Goal: Information Seeking & Learning: Learn about a topic

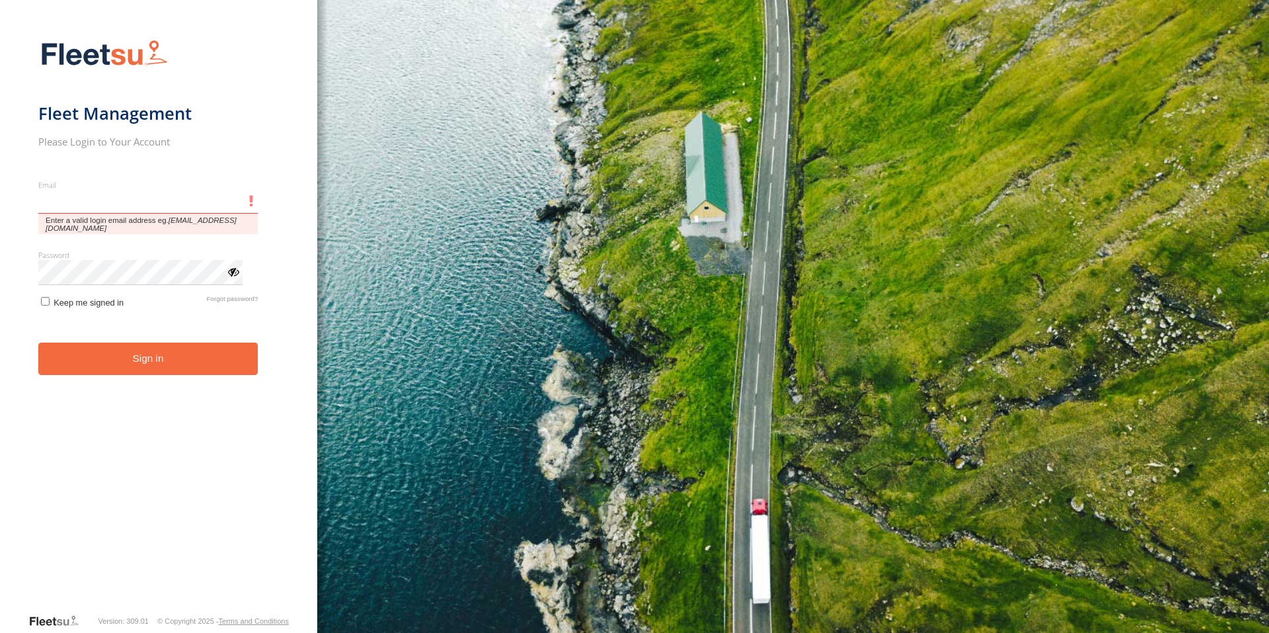
type input "**********"
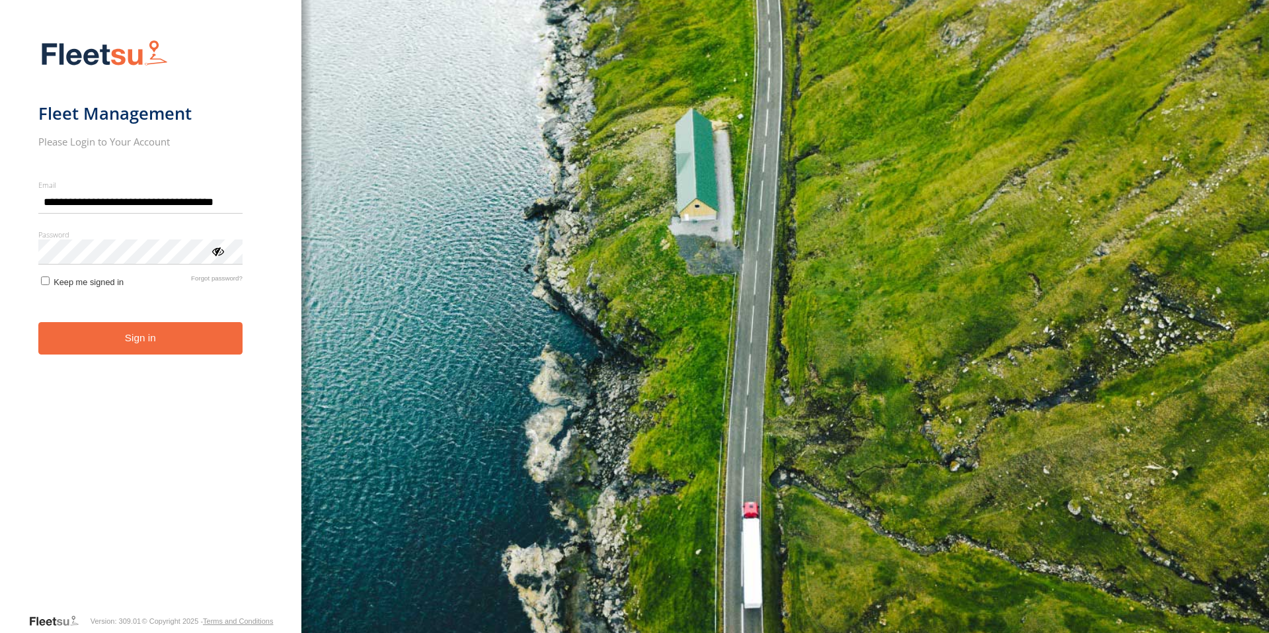
click at [118, 353] on button "Sign in" at bounding box center [140, 338] width 204 height 32
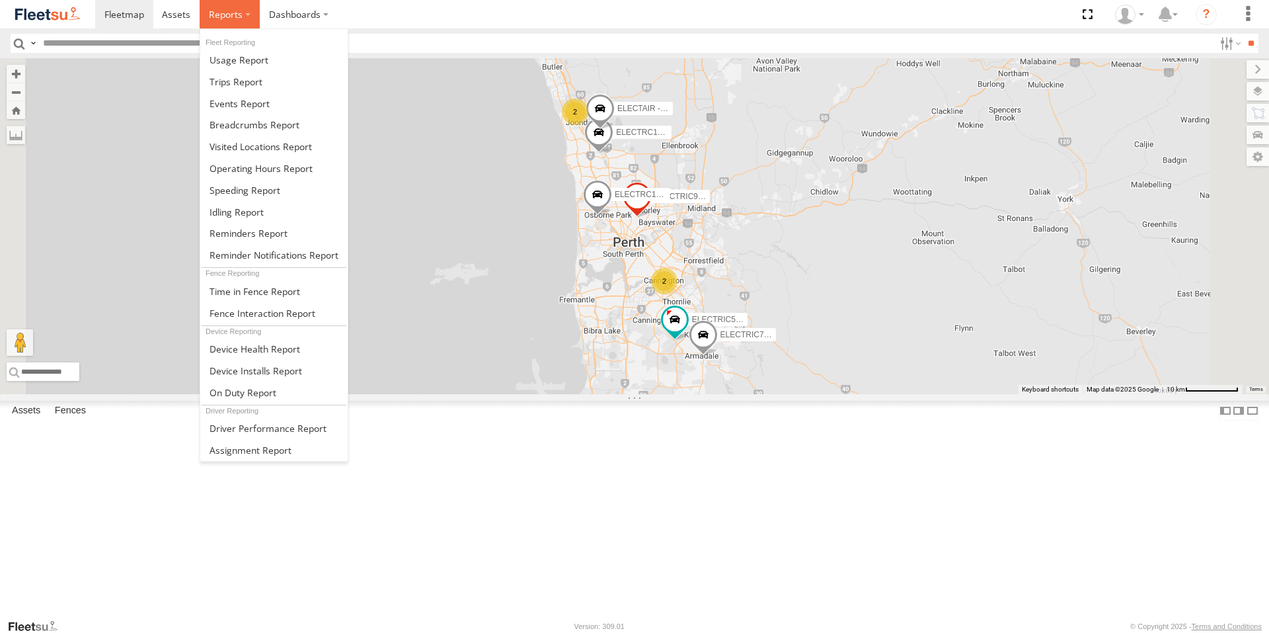
click at [234, 17] on span at bounding box center [226, 14] width 34 height 13
click at [247, 79] on span at bounding box center [236, 81] width 53 height 13
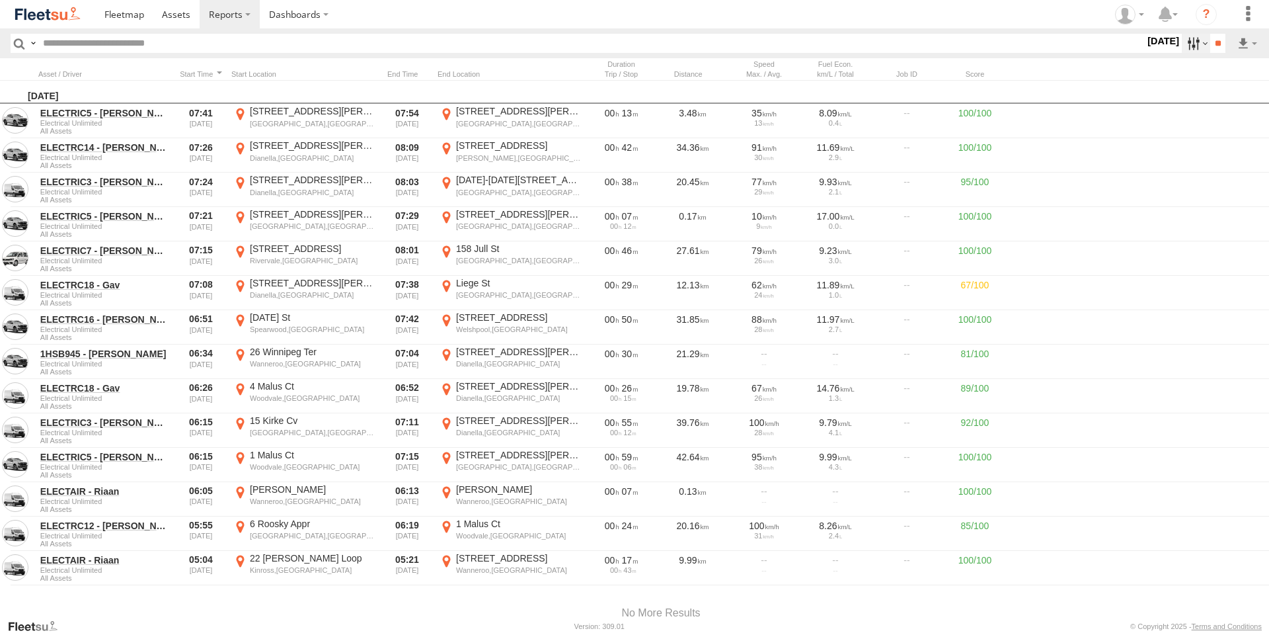
click at [1201, 40] on label at bounding box center [1196, 43] width 28 height 19
click at [0, 0] on label at bounding box center [0, 0] width 0 height 0
click at [1215, 39] on input "**" at bounding box center [1218, 43] width 15 height 19
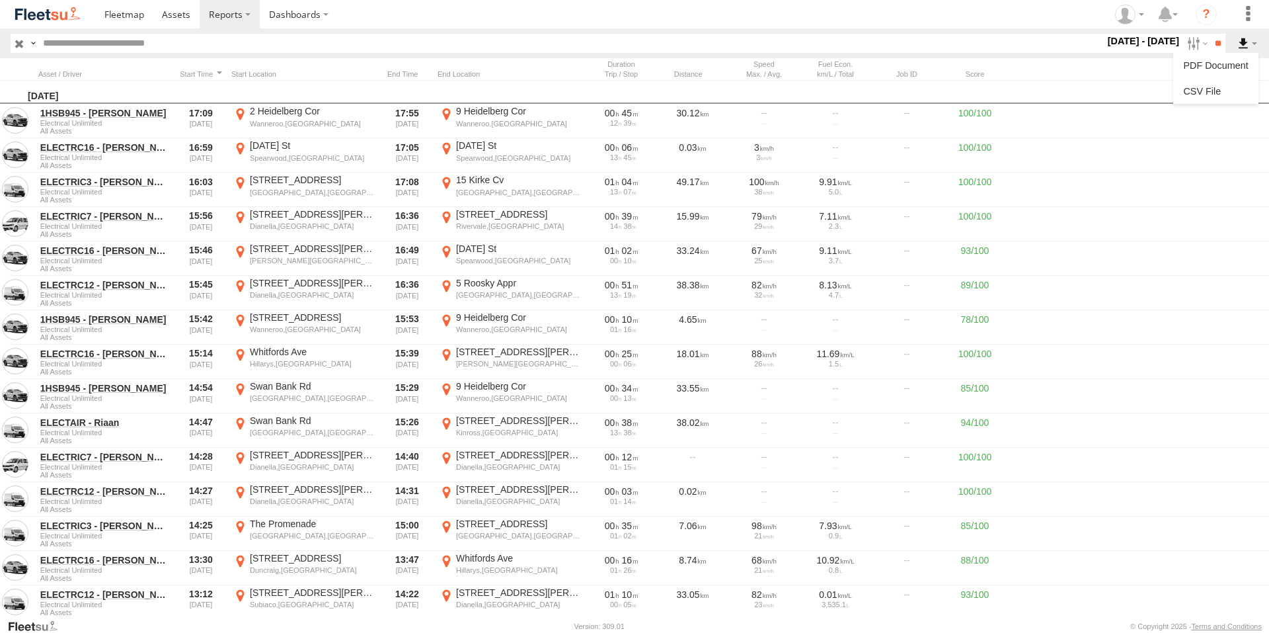
click at [1250, 36] on label at bounding box center [1247, 43] width 22 height 19
click at [1226, 85] on link at bounding box center [1216, 91] width 75 height 20
click at [176, 15] on span at bounding box center [176, 14] width 28 height 13
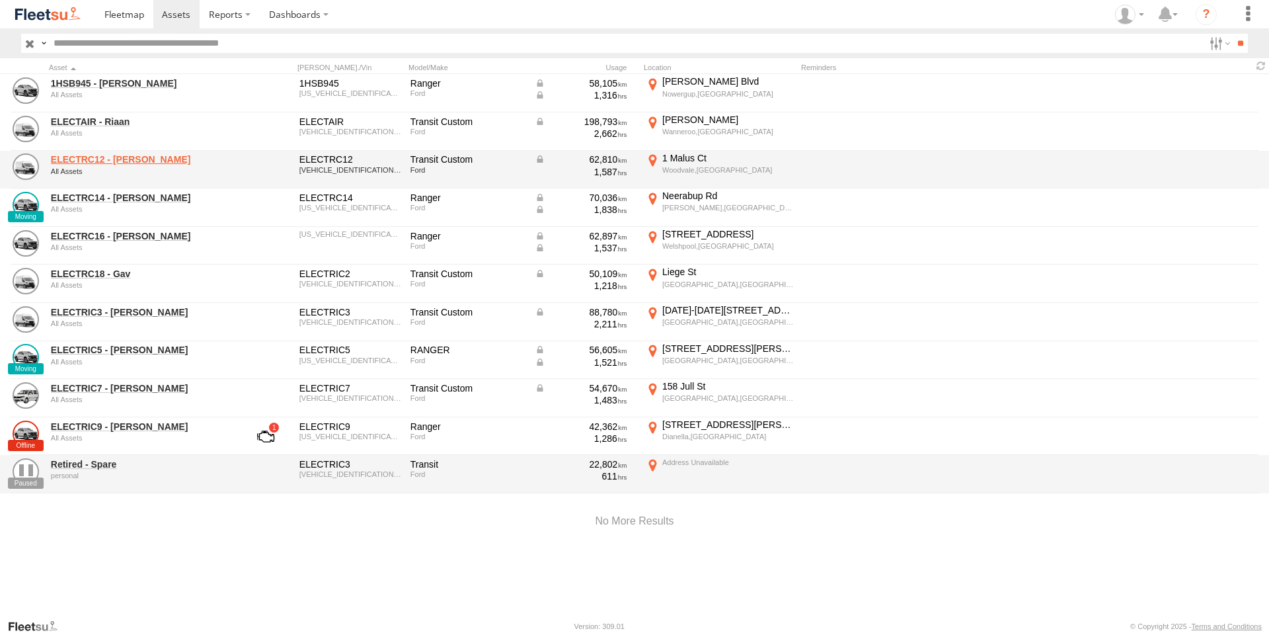
click at [106, 161] on link "ELECTRC12 - [PERSON_NAME]" at bounding box center [141, 159] width 181 height 12
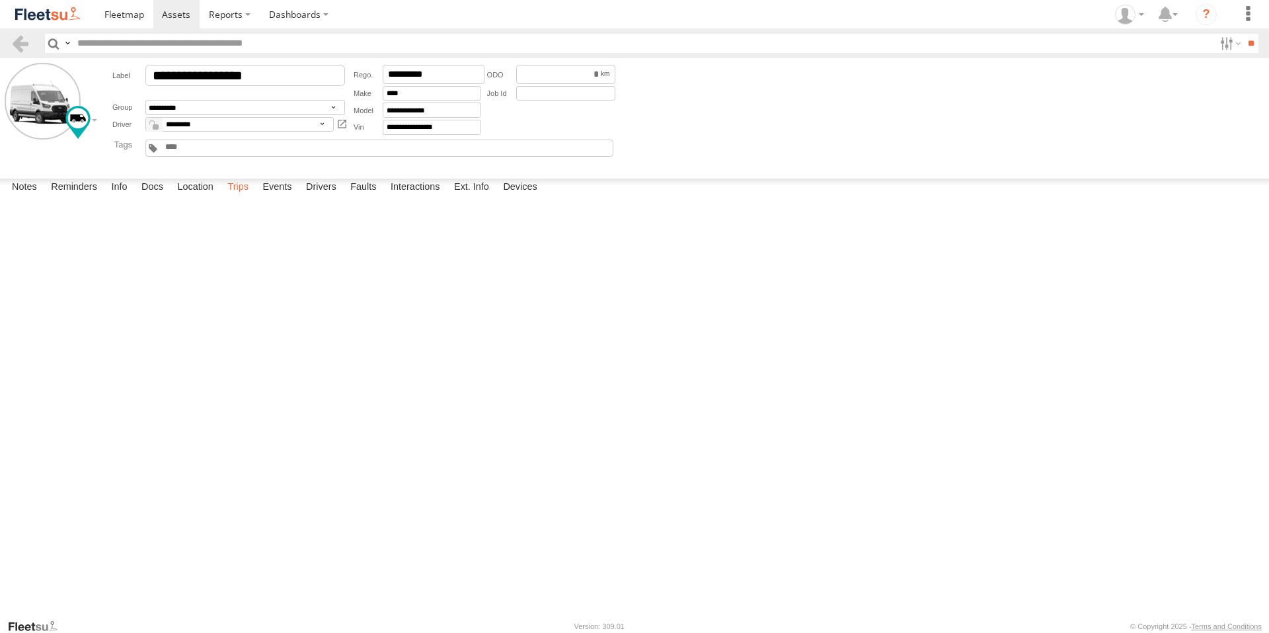
click at [247, 197] on label "Trips" at bounding box center [238, 188] width 34 height 19
click at [282, 197] on label "Events" at bounding box center [277, 188] width 42 height 19
drag, startPoint x: 173, startPoint y: 9, endPoint x: 175, endPoint y: 22, distance: 13.3
click at [173, 9] on span at bounding box center [176, 14] width 28 height 13
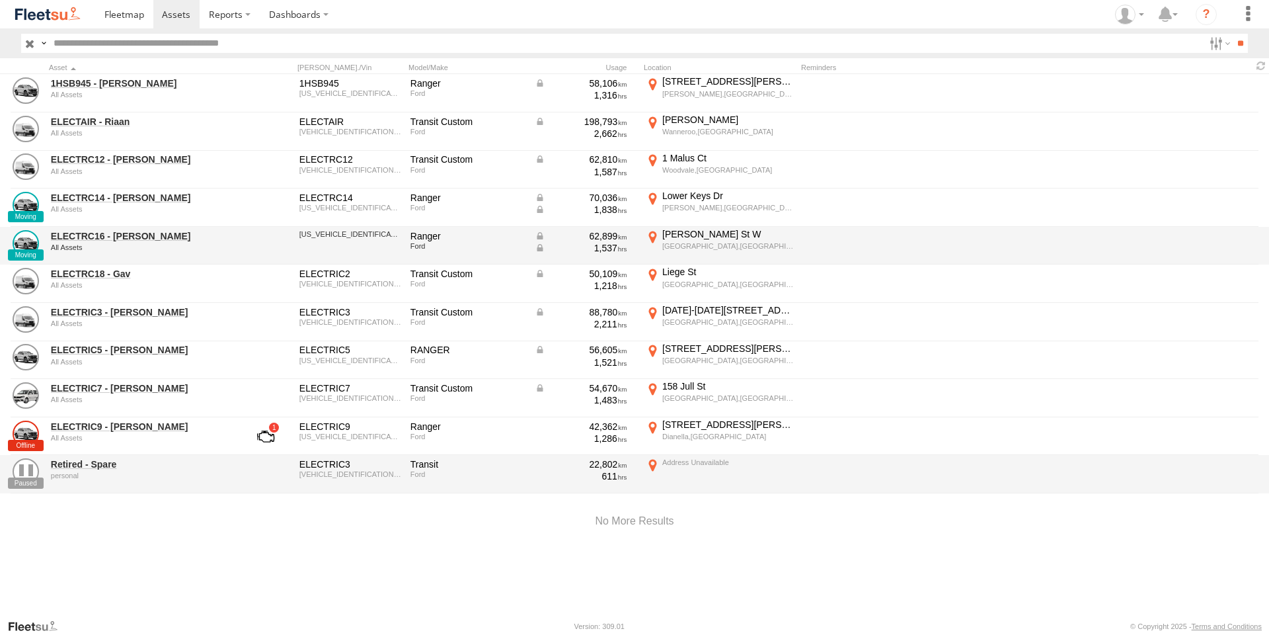
click at [111, 228] on div "ELECTRC16 - [PERSON_NAME] All Assets" at bounding box center [141, 246] width 185 height 36
click at [110, 235] on link "ELECTRC16 - [PERSON_NAME]" at bounding box center [141, 236] width 181 height 12
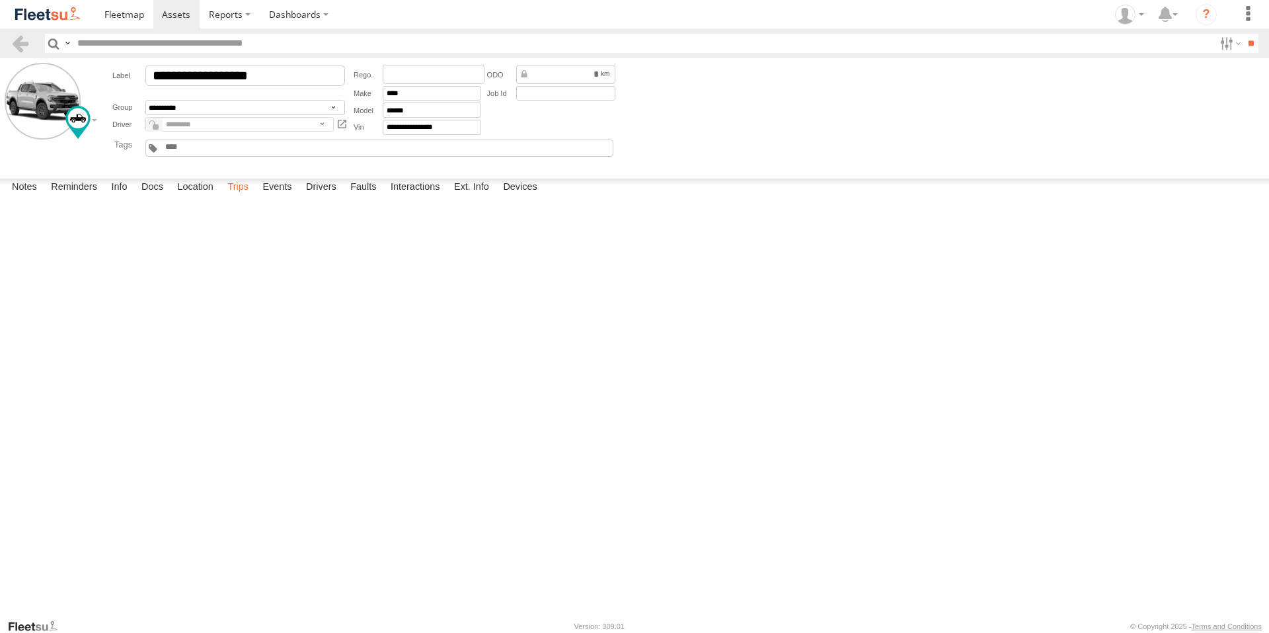
drag, startPoint x: 237, startPoint y: 603, endPoint x: 234, endPoint y: 594, distance: 9.0
click at [237, 197] on label "Trips" at bounding box center [238, 188] width 34 height 19
click at [183, 9] on link at bounding box center [176, 14] width 47 height 28
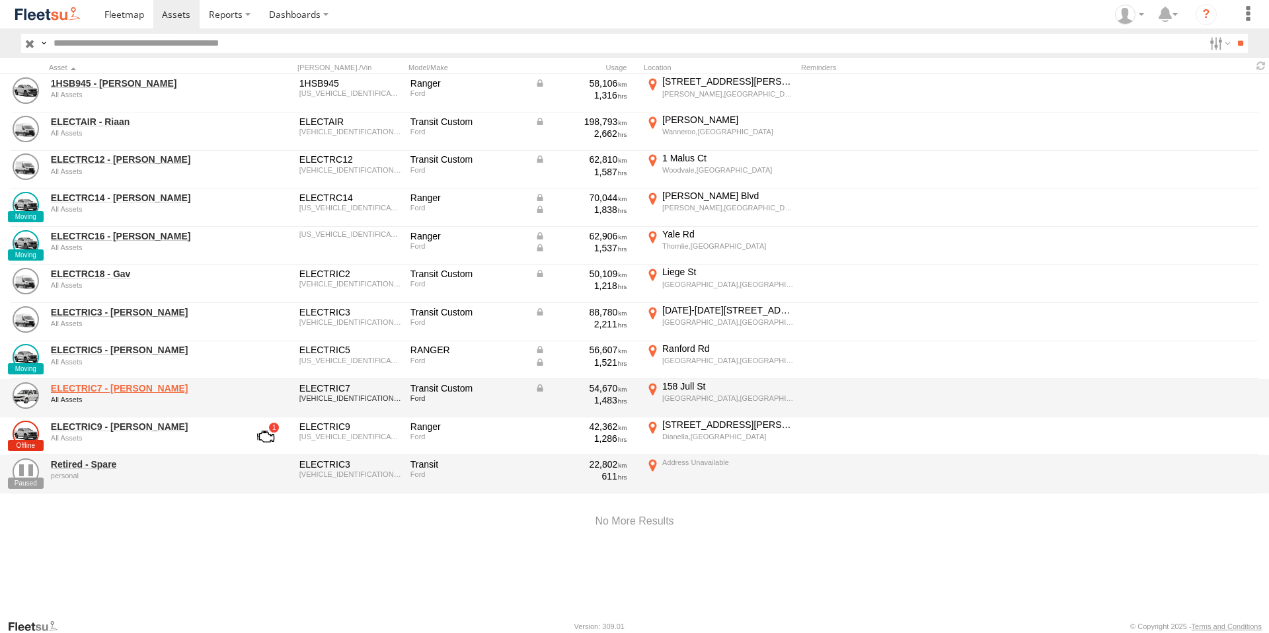
click at [108, 391] on link "ELECTRIC7 - John" at bounding box center [141, 388] width 181 height 12
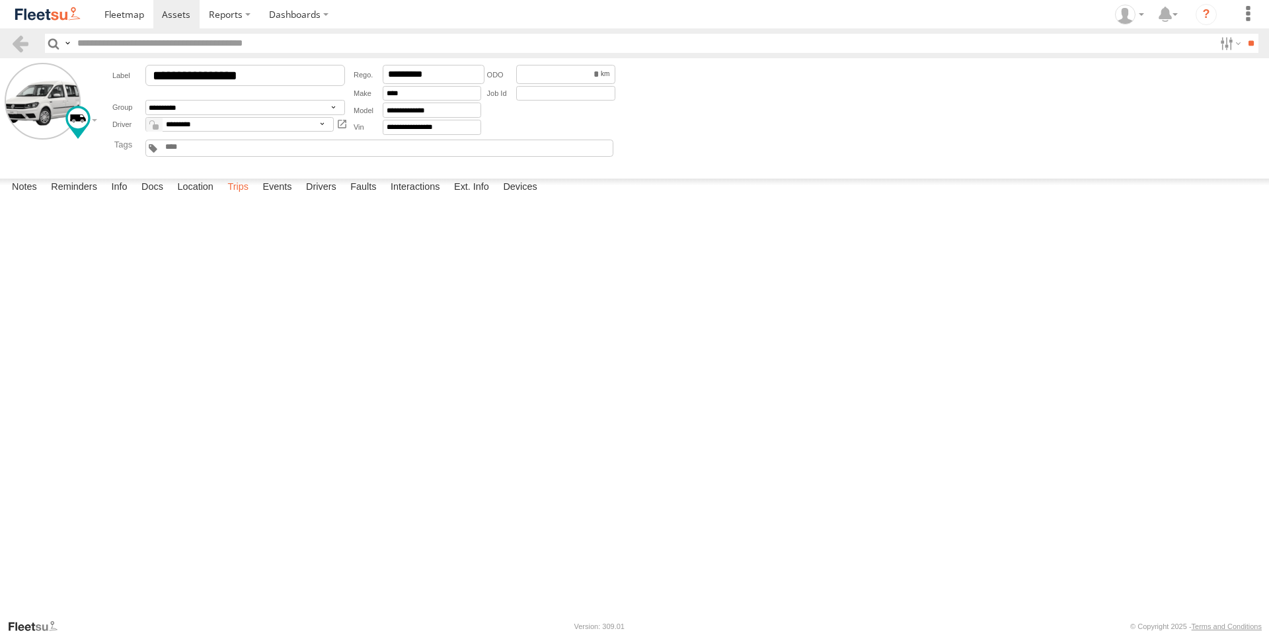
click at [243, 197] on label "Trips" at bounding box center [238, 188] width 34 height 19
click at [175, 8] on span at bounding box center [176, 14] width 28 height 13
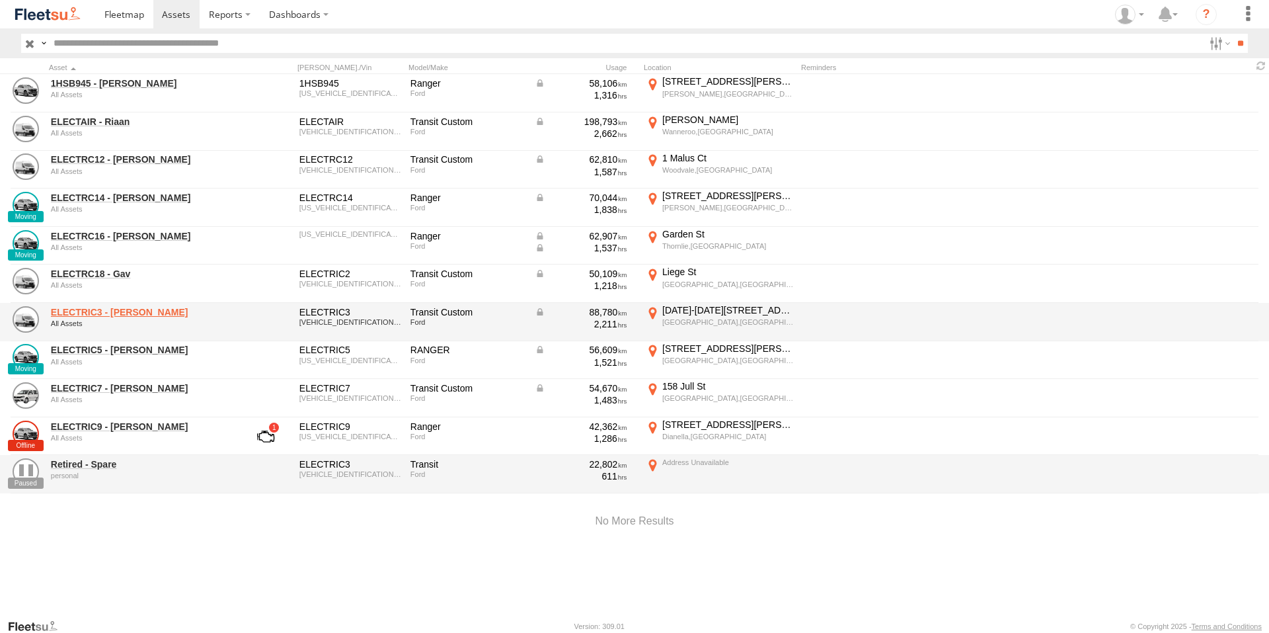
click at [108, 311] on link "ELECTRIC3 - Leo" at bounding box center [141, 312] width 181 height 12
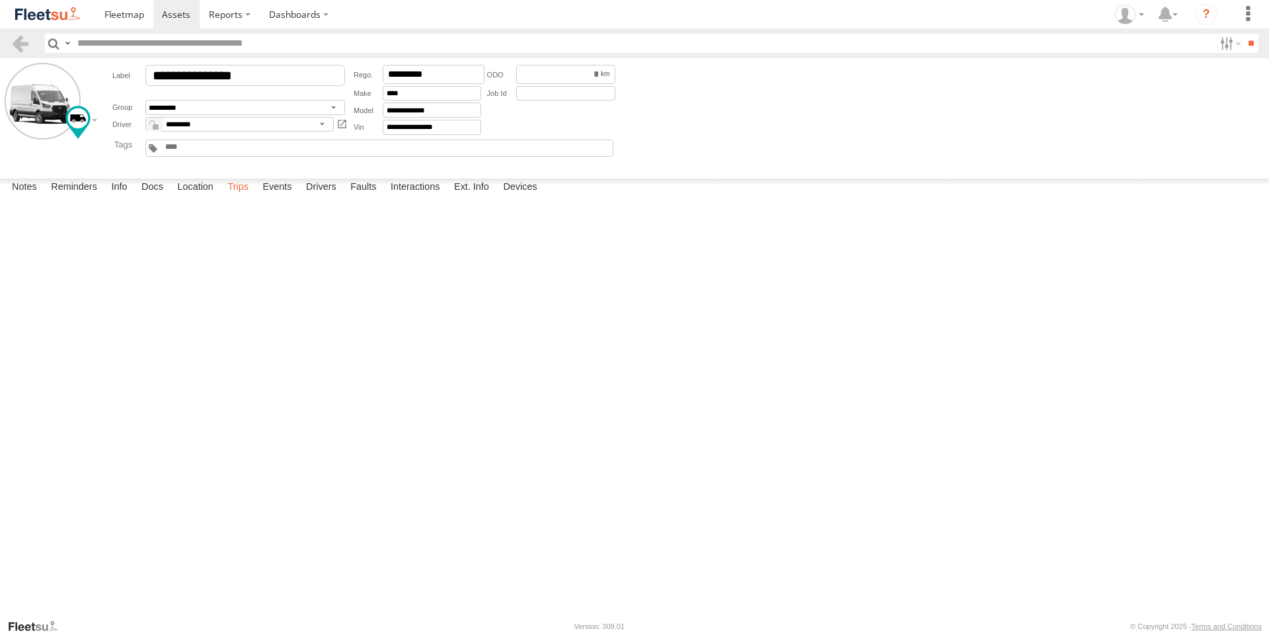
click at [237, 197] on label "Trips" at bounding box center [238, 188] width 34 height 19
